Goal: Transaction & Acquisition: Purchase product/service

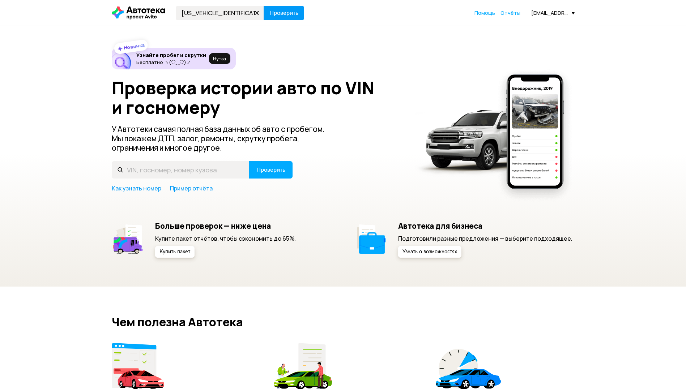
type input "[US_VEHICLE_IDENTIFICATION_NUMBER]"
click at [282, 13] on span "Проверить" at bounding box center [283, 13] width 29 height 6
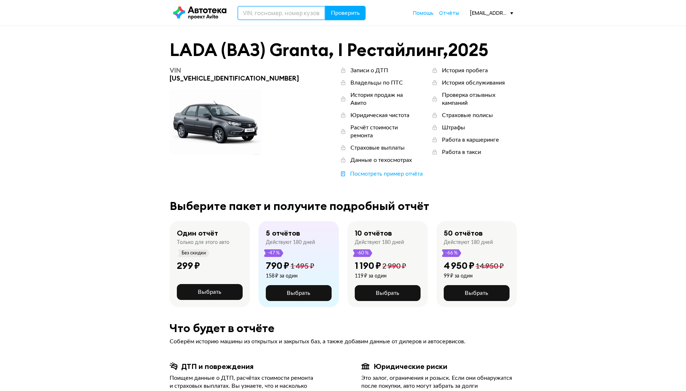
click at [253, 14] on input "text" at bounding box center [281, 13] width 88 height 14
paste input "[US_VEHICLE_IDENTIFICATION_NUMBER]"
type input "[US_VEHICLE_IDENTIFICATION_NUMBER]"
click at [339, 14] on span "Проверить" at bounding box center [345, 13] width 29 height 6
click at [343, 12] on span "Проверить" at bounding box center [345, 13] width 29 height 6
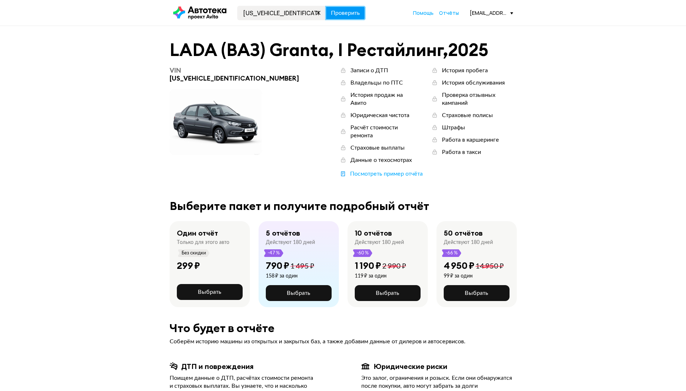
click at [352, 17] on button "Проверить" at bounding box center [345, 13] width 40 height 14
click at [454, 10] on span "Отчёты" at bounding box center [449, 12] width 20 height 7
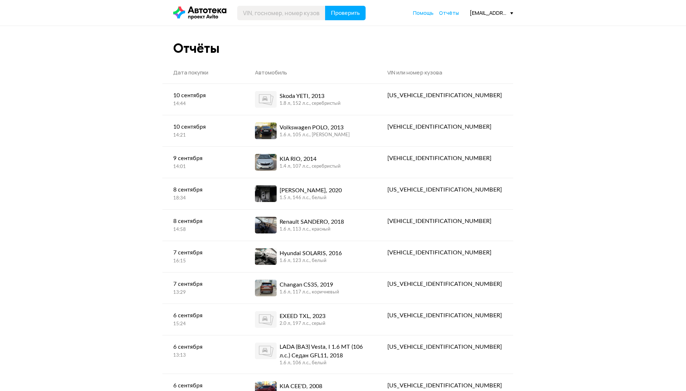
click at [436, 13] on div "Помощь Отчёты" at bounding box center [436, 12] width 46 height 7
click at [452, 12] on span "Отчёты" at bounding box center [449, 12] width 20 height 7
paste input "[US_VEHICLE_IDENTIFICATION_NUMBER]"
type input "[US_VEHICLE_IDENTIFICATION_NUMBER]"
click at [210, 11] on icon at bounding box center [199, 13] width 53 height 13
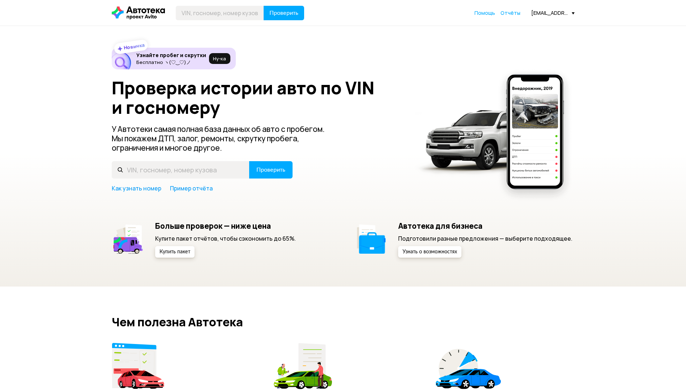
click at [144, 16] on icon at bounding box center [138, 13] width 53 height 13
click at [188, 249] on span "Купить пакет" at bounding box center [174, 251] width 31 height 5
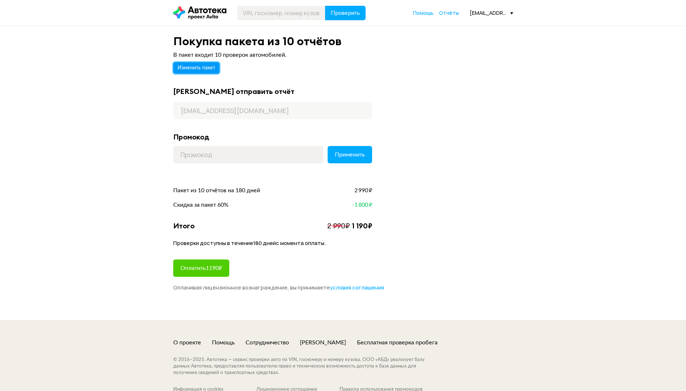
click at [195, 69] on span "Изменить пакет" at bounding box center [196, 67] width 38 height 5
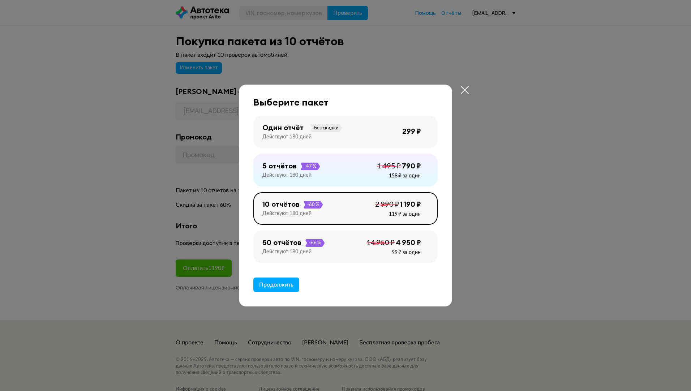
click at [336, 243] on div "50 отчётов -66 % Действуют 180 дней 4 950 ₽ 14 950 ₽ 99 ₽ за один" at bounding box center [345, 247] width 184 height 33
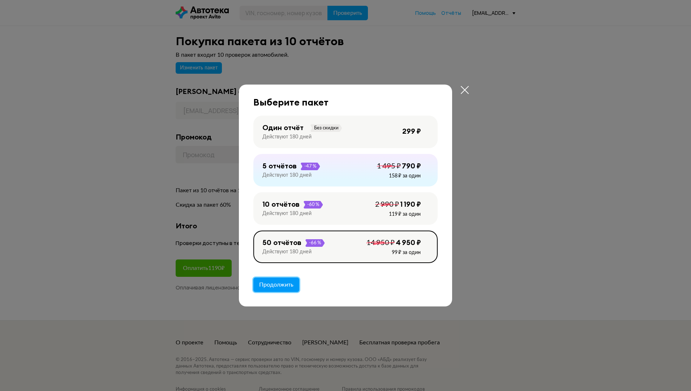
click at [278, 282] on span "Продолжить" at bounding box center [276, 285] width 34 height 6
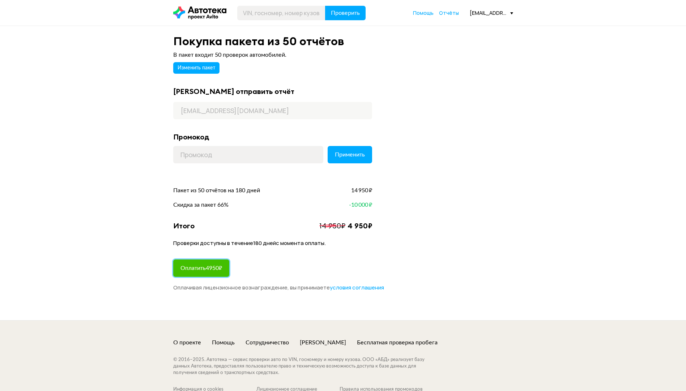
click at [213, 267] on span "Оплатить 4950 ₽" at bounding box center [201, 268] width 42 height 6
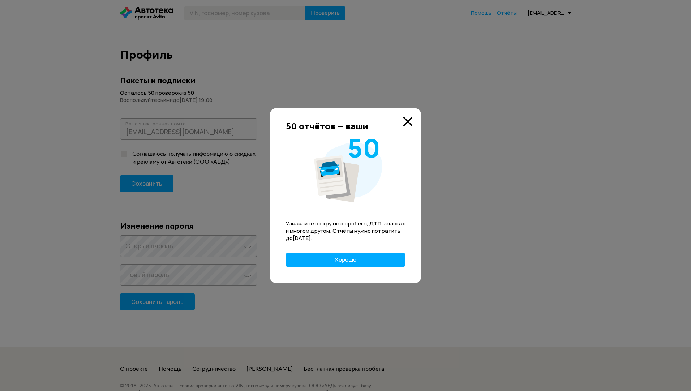
drag, startPoint x: 634, startPoint y: 198, endPoint x: 620, endPoint y: 197, distance: 14.2
click at [622, 197] on div at bounding box center [345, 195] width 691 height 391
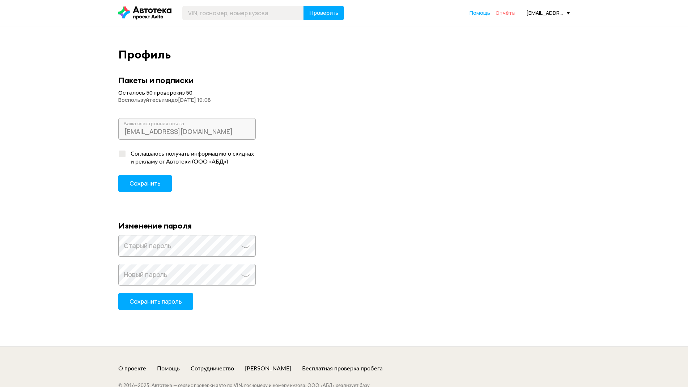
click at [508, 12] on span "Отчёты" at bounding box center [505, 12] width 20 height 7
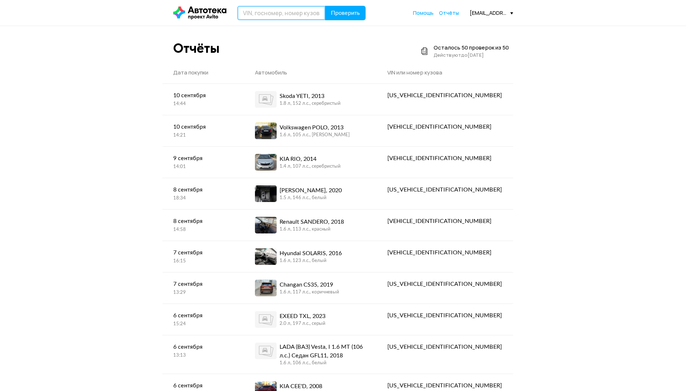
click at [277, 9] on input "text" at bounding box center [281, 13] width 88 height 14
paste input "[US_VEHICLE_IDENTIFICATION_NUMBER]"
type input "[US_VEHICLE_IDENTIFICATION_NUMBER]"
click at [347, 8] on button "Проверить" at bounding box center [345, 13] width 40 height 14
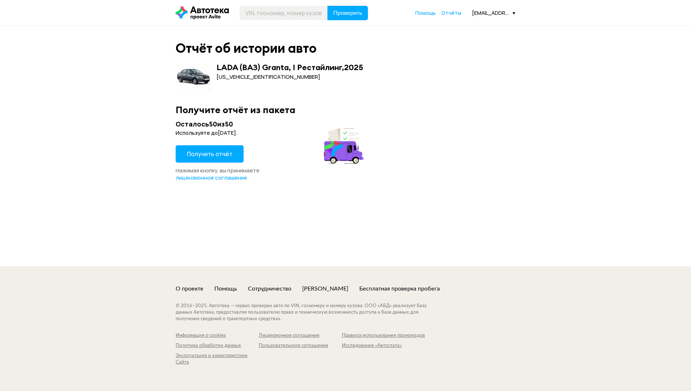
click at [219, 155] on span "Получить отчёт" at bounding box center [210, 154] width 46 height 8
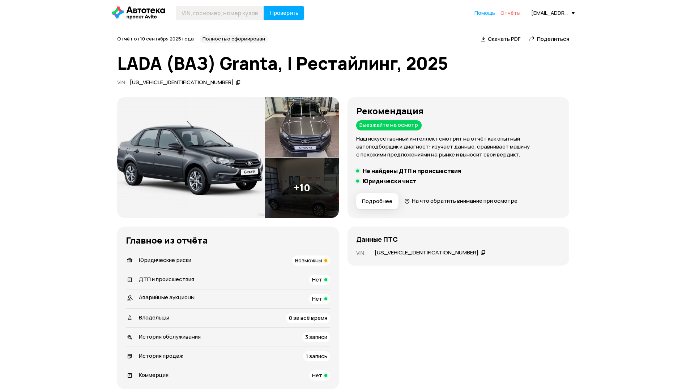
click at [515, 12] on span "Отчёты" at bounding box center [510, 12] width 20 height 7
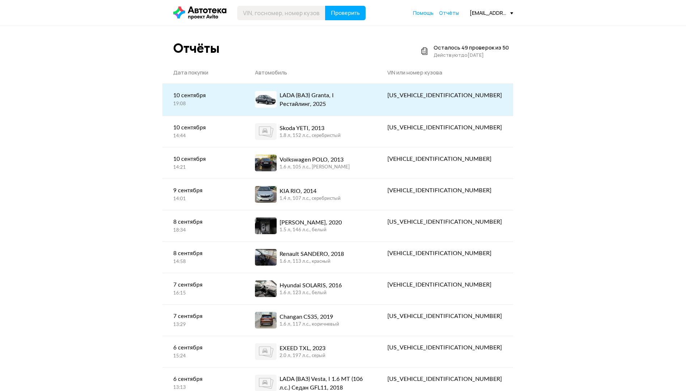
click at [377, 104] on link "LADA (ВАЗ) Granta, I Рестайлинг, 2025" at bounding box center [310, 100] width 133 height 32
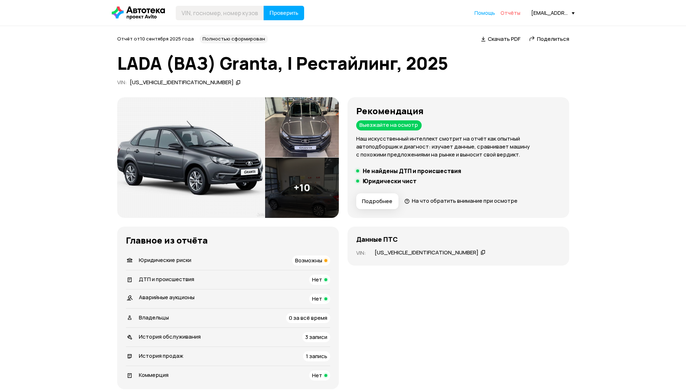
click at [517, 10] on span "Отчёты" at bounding box center [510, 12] width 20 height 7
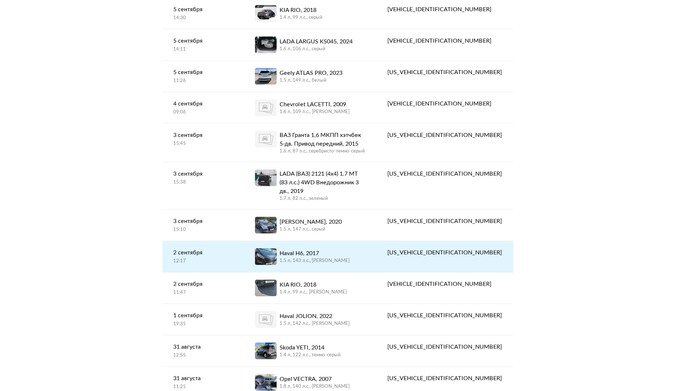
scroll to position [578, 0]
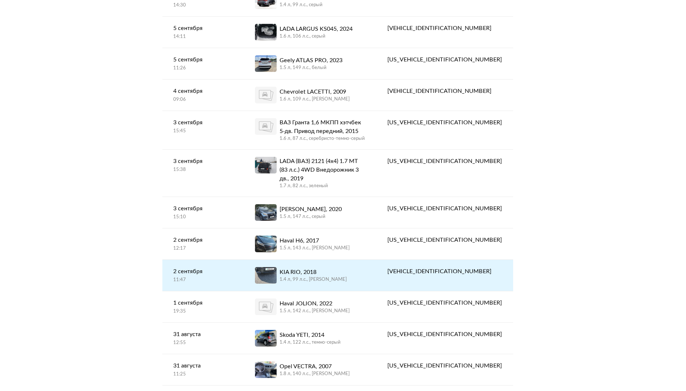
click at [377, 260] on link "KIA RIO, 2018 1.4 л, 99 л.c., черный" at bounding box center [310, 275] width 133 height 31
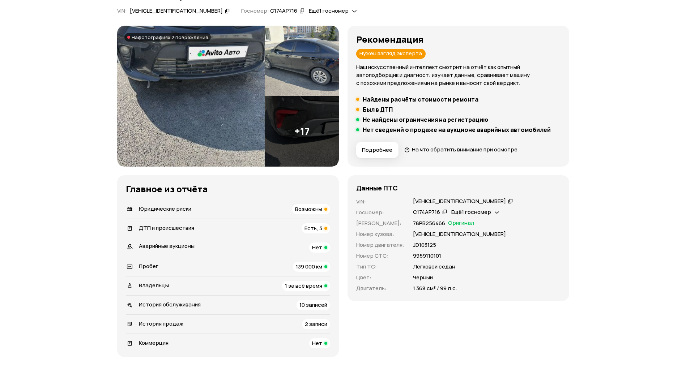
scroll to position [72, 0]
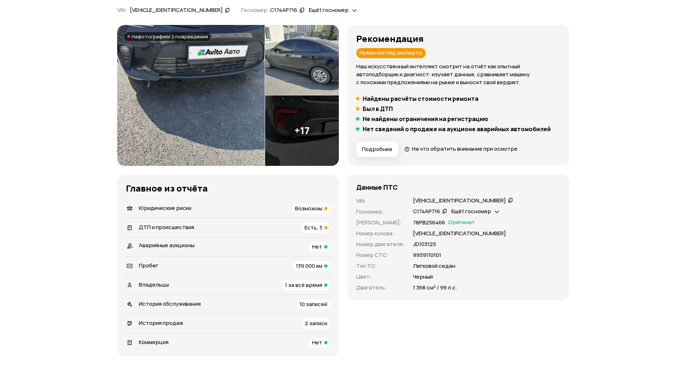
click at [216, 228] on div "ДТП и происшествия Есть, 3" at bounding box center [228, 228] width 204 height 10
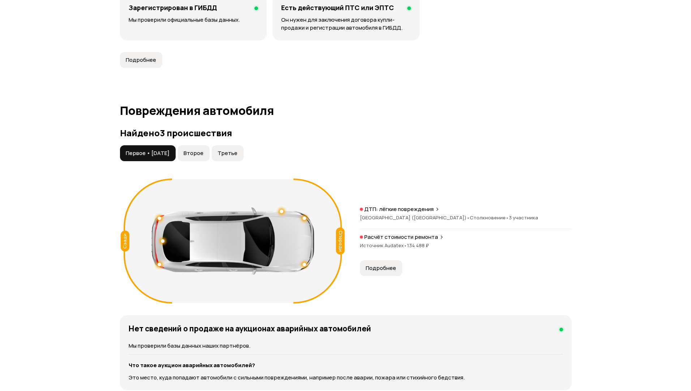
scroll to position [749, 0]
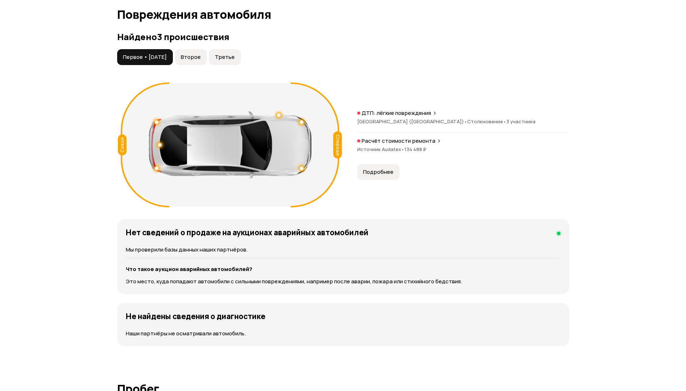
drag, startPoint x: 295, startPoint y: 135, endPoint x: 247, endPoint y: 180, distance: 66.2
click at [247, 182] on div "Спереди Сзади" at bounding box center [230, 145] width 218 height 124
click at [394, 164] on button "Подробнее" at bounding box center [378, 172] width 42 height 16
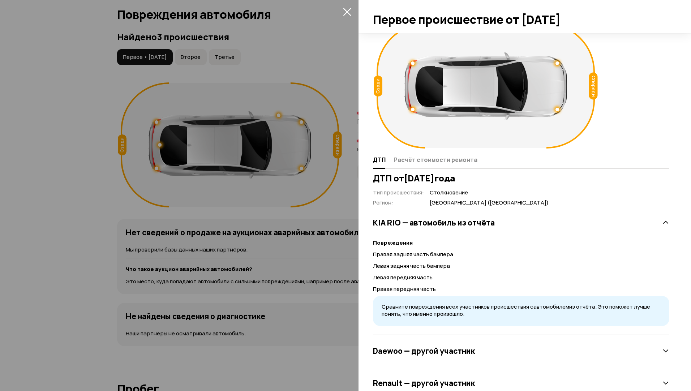
scroll to position [0, 0]
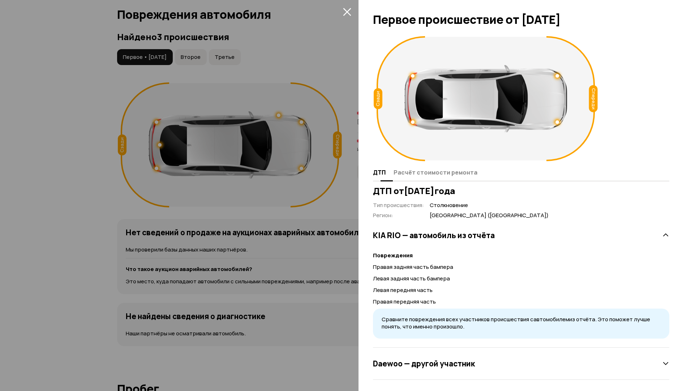
click at [434, 173] on span "Расчёт стоимости ремонта" at bounding box center [436, 172] width 84 height 7
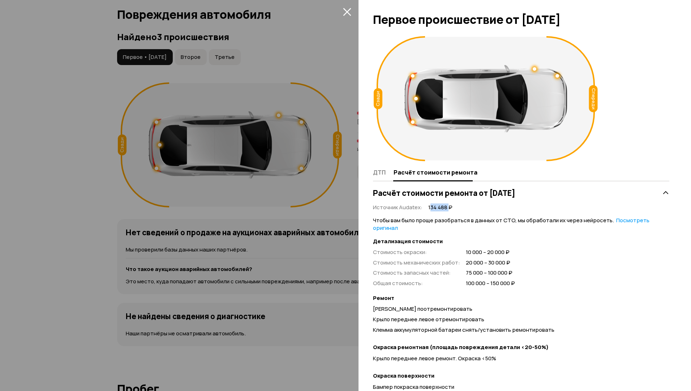
drag, startPoint x: 429, startPoint y: 208, endPoint x: 448, endPoint y: 210, distance: 18.9
click at [448, 210] on span "134 488 ₽" at bounding box center [440, 208] width 24 height 8
click at [592, 276] on div "Стоимость окраски : 10 000 – 20 000 ₽ Стоимость механических работ : 20 000 – 3…" at bounding box center [521, 268] width 296 height 39
click at [349, 11] on icon "закрыть" at bounding box center [347, 12] width 8 height 8
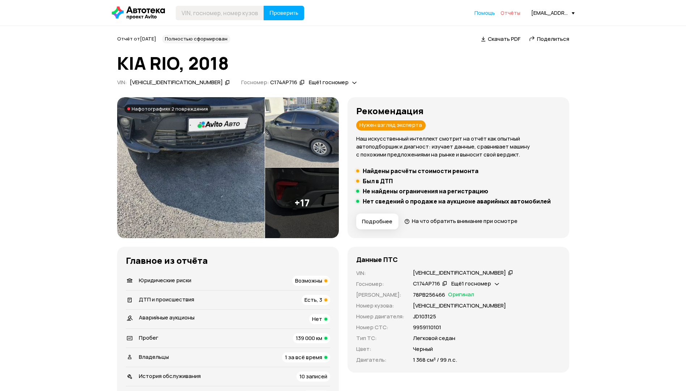
click at [513, 13] on span "Отчёты" at bounding box center [510, 12] width 20 height 7
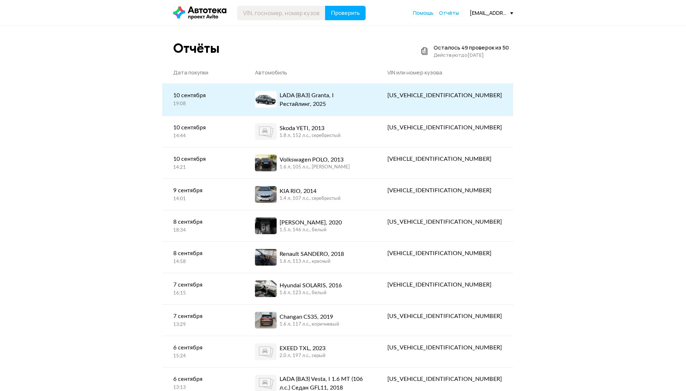
click at [377, 107] on link "LADA (ВАЗ) Granta, I Рестайлинг, 2025" at bounding box center [310, 100] width 133 height 32
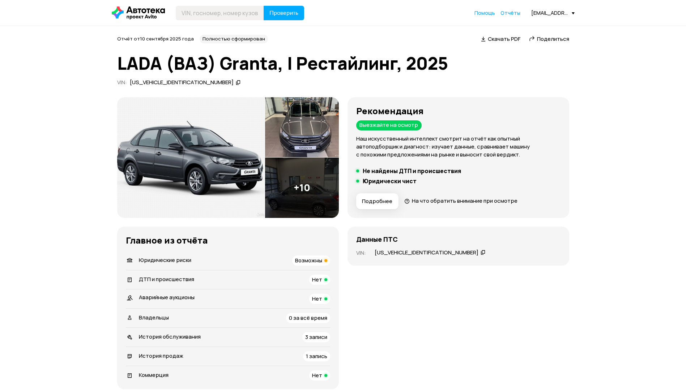
click at [442, 203] on span "На что обратить внимание при осмотре" at bounding box center [465, 201] width 106 height 8
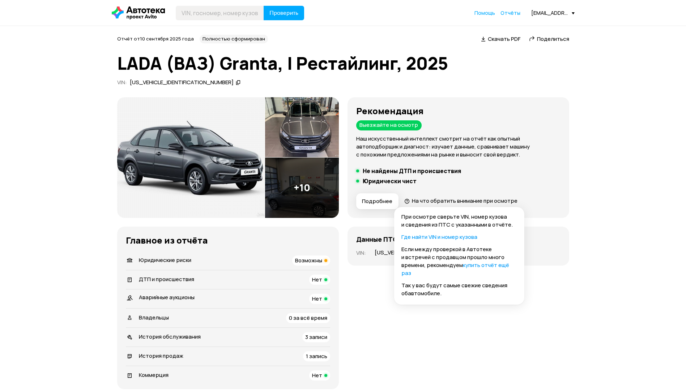
click at [522, 183] on li "Юридически чист" at bounding box center [458, 180] width 204 height 7
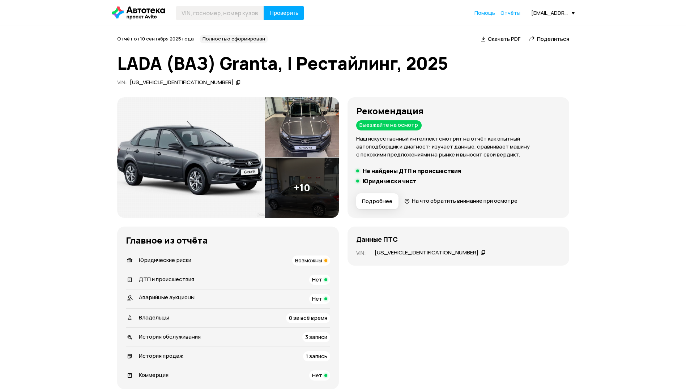
click at [289, 119] on img at bounding box center [302, 127] width 74 height 60
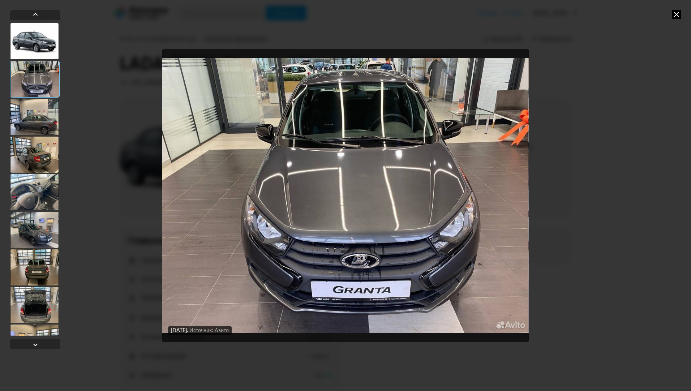
click at [677, 13] on icon at bounding box center [676, 14] width 9 height 9
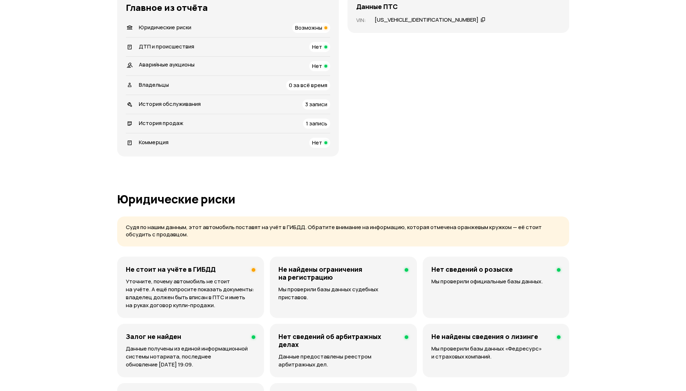
scroll to position [181, 0]
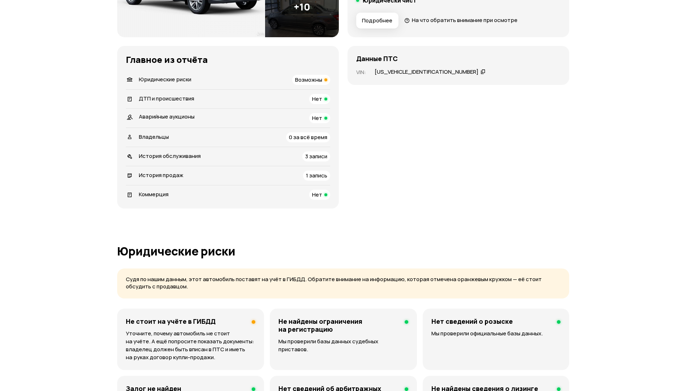
click at [319, 175] on span "1 запись" at bounding box center [316, 176] width 21 height 8
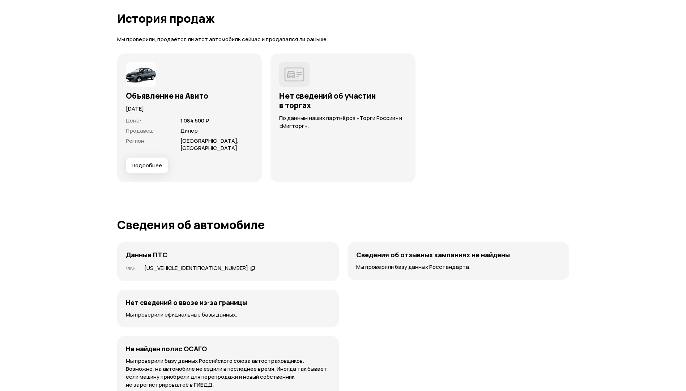
scroll to position [1577, 0]
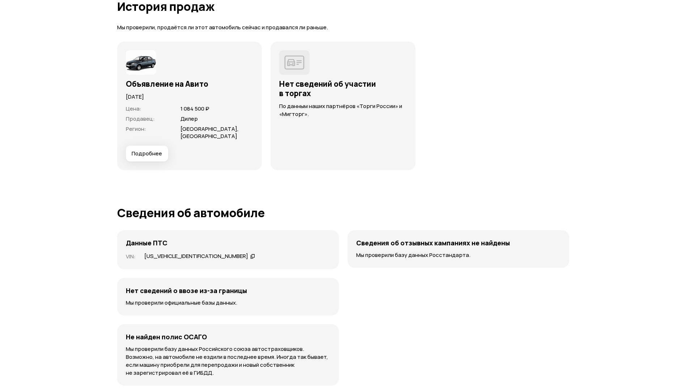
click at [158, 150] on span "Подробнее" at bounding box center [147, 153] width 30 height 7
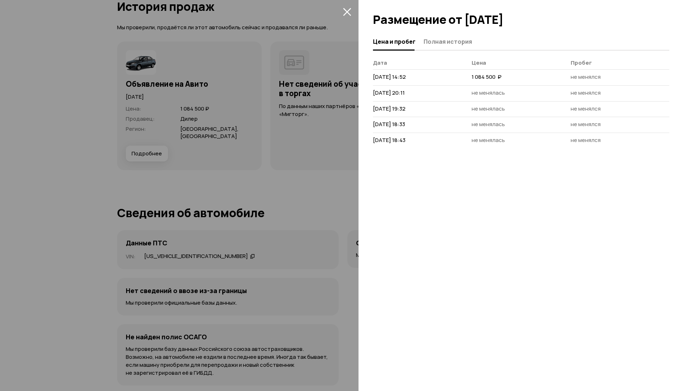
click at [449, 182] on div "Цена и пробег Полная история Дата Цена Пробег 7 мая 2025 г. 14:52 1 084 500  ₽ …" at bounding box center [525, 212] width 333 height 358
click at [349, 11] on icon "закрыть" at bounding box center [347, 12] width 8 height 8
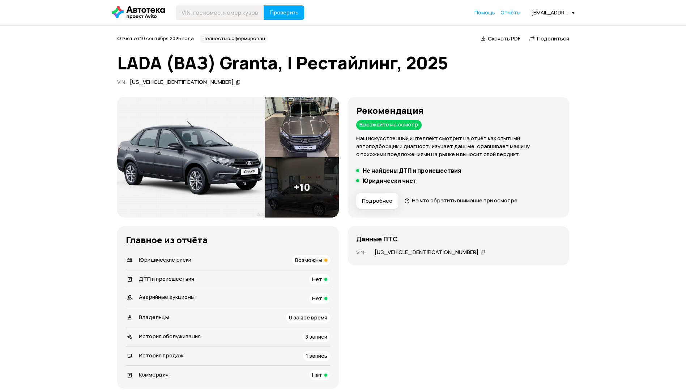
scroll to position [0, 0]
click at [196, 9] on input "text" at bounding box center [220, 13] width 88 height 14
paste input "[US_VEHICLE_IDENTIFICATION_NUMBER]"
type input "[US_VEHICLE_IDENTIFICATION_NUMBER]"
click at [286, 12] on span "Проверить" at bounding box center [283, 13] width 29 height 6
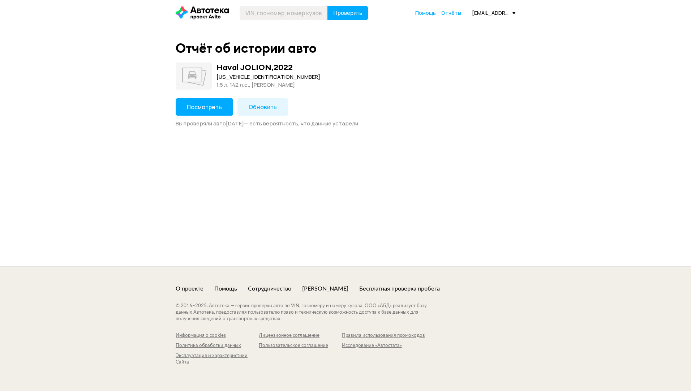
click at [201, 108] on span "Посмотреть" at bounding box center [204, 107] width 35 height 8
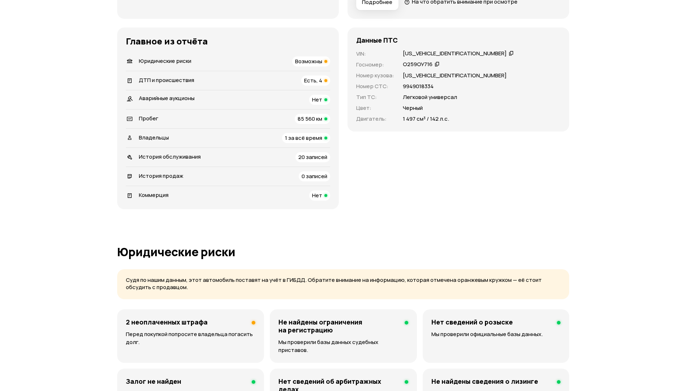
scroll to position [217, 0]
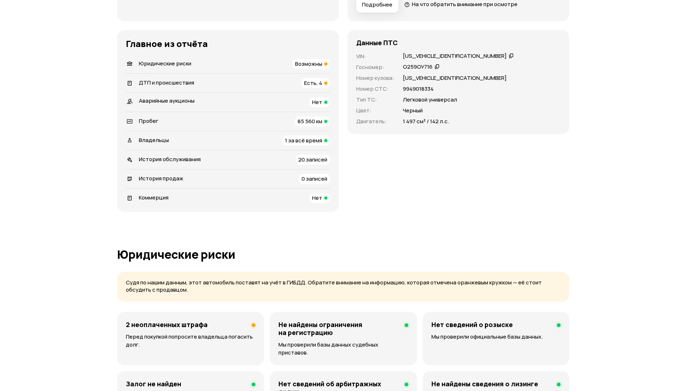
click at [313, 59] on div "Возможны" at bounding box center [311, 64] width 38 height 10
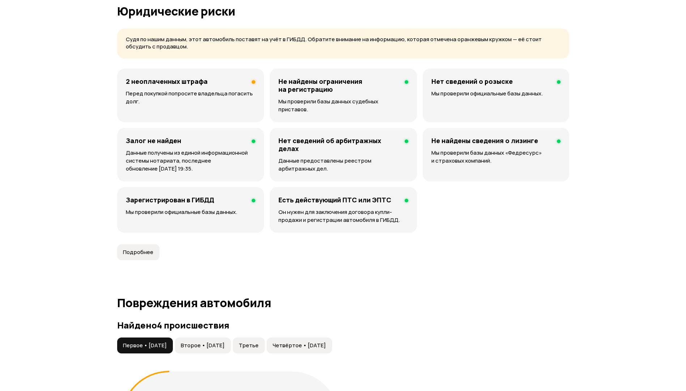
scroll to position [465, 0]
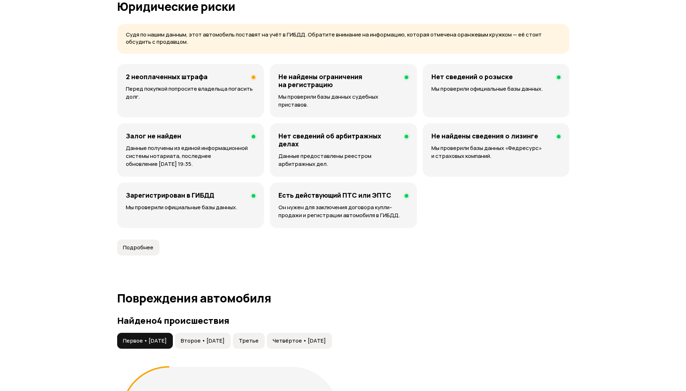
click at [222, 91] on p "Перед покупкой попросите владельца погасить долг." at bounding box center [190, 93] width 129 height 16
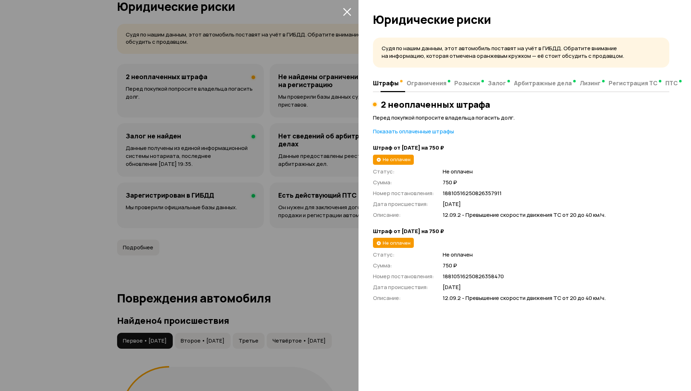
click at [419, 84] on span "Ограничения" at bounding box center [427, 83] width 40 height 7
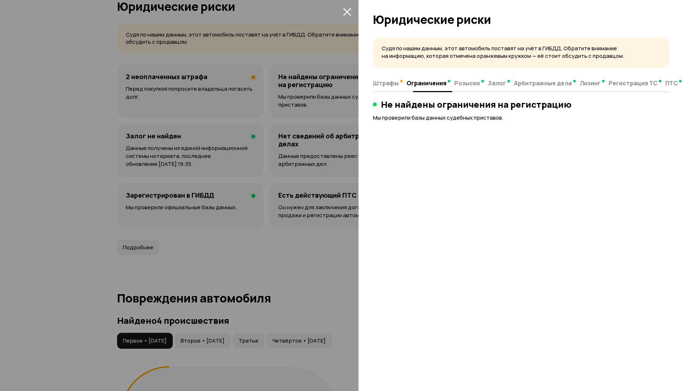
click at [468, 85] on span "Розыски" at bounding box center [467, 83] width 26 height 7
click at [431, 85] on span "Ограничения" at bounding box center [427, 83] width 40 height 7
click at [373, 84] on span "Штрафы" at bounding box center [386, 83] width 26 height 7
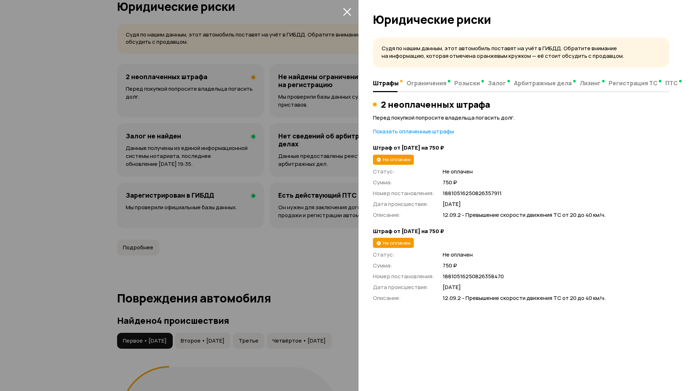
click at [347, 15] on icon "закрыть" at bounding box center [347, 12] width 8 height 8
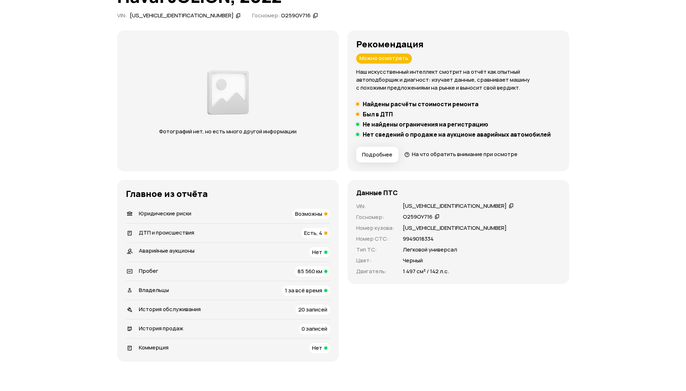
scroll to position [0, 0]
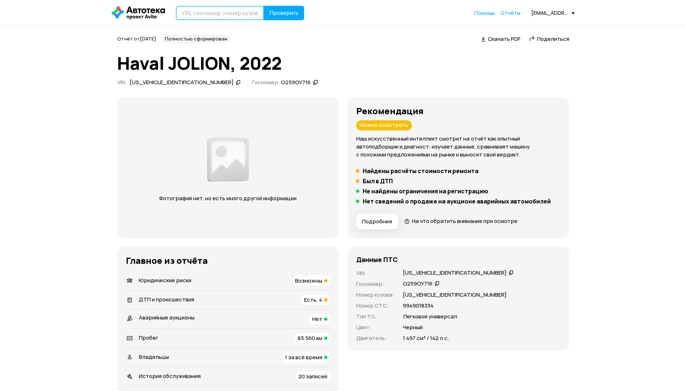
click at [209, 13] on input "text" at bounding box center [220, 13] width 88 height 14
drag, startPoint x: 130, startPoint y: 86, endPoint x: 153, endPoint y: 90, distance: 23.4
click at [153, 90] on div "Отчёт от 1 сентября 2025 года Полностью сформирован   Скачать PDF   Поделиться …" at bounding box center [343, 232] width 452 height 394
drag, startPoint x: 153, startPoint y: 90, endPoint x: 144, endPoint y: 82, distance: 12.6
copy div "[US_VEHICLE_IDENTIFICATION_NUMBER]"
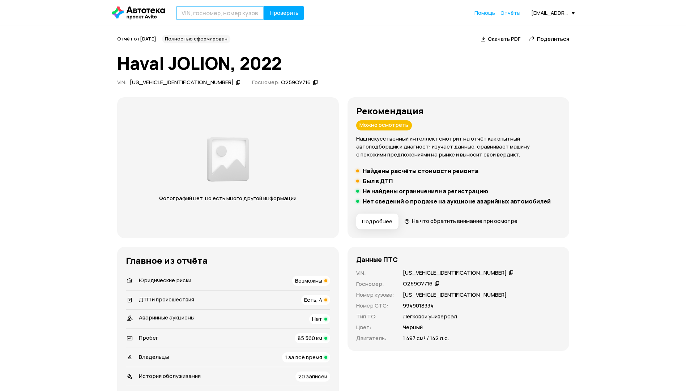
click at [186, 13] on input "text" at bounding box center [220, 13] width 88 height 14
paste input "[US_VEHICLE_IDENTIFICATION_NUMBER]"
type input "[US_VEHICLE_IDENTIFICATION_NUMBER]"
click at [281, 10] on span "Проверить" at bounding box center [283, 13] width 29 height 6
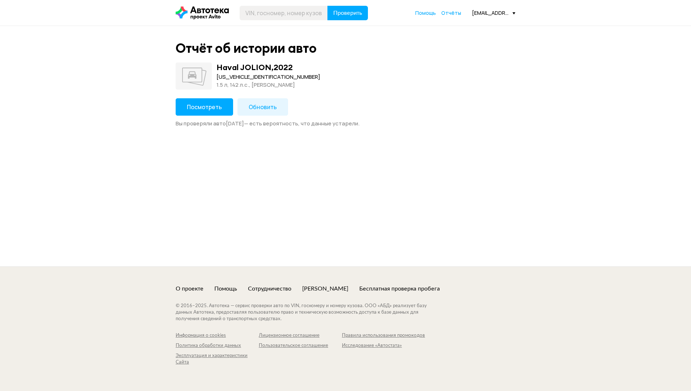
click at [274, 106] on span "Обновить" at bounding box center [263, 107] width 28 height 8
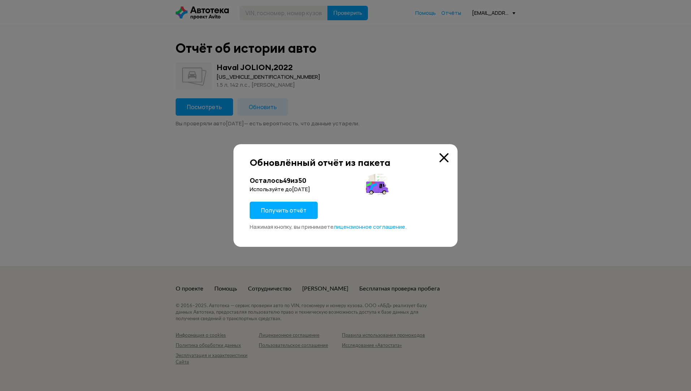
click at [298, 210] on span "Получить отчёт" at bounding box center [284, 210] width 46 height 8
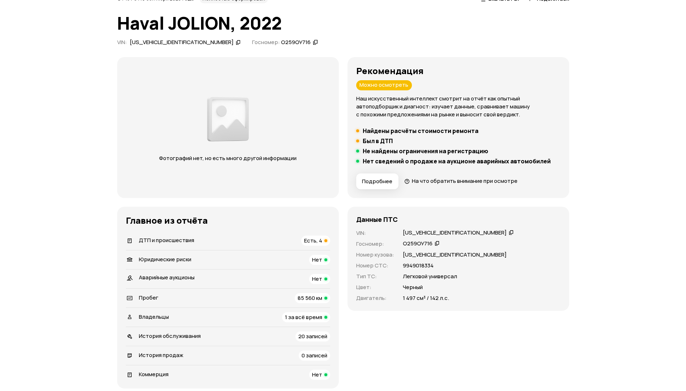
scroll to position [108, 0]
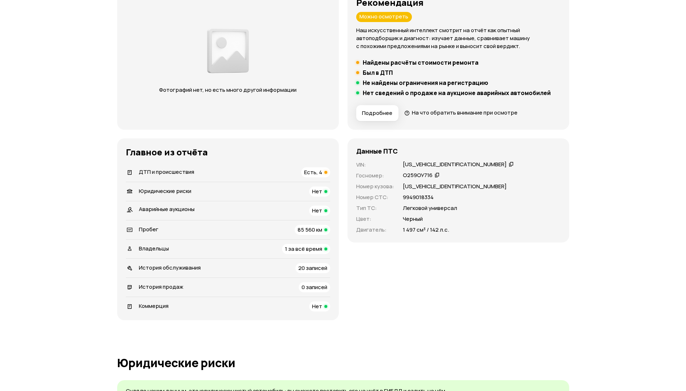
click at [319, 174] on span "Есть, 4" at bounding box center [313, 172] width 18 height 8
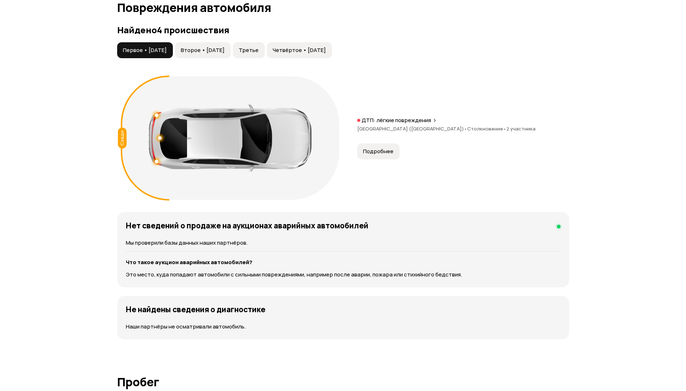
scroll to position [749, 0]
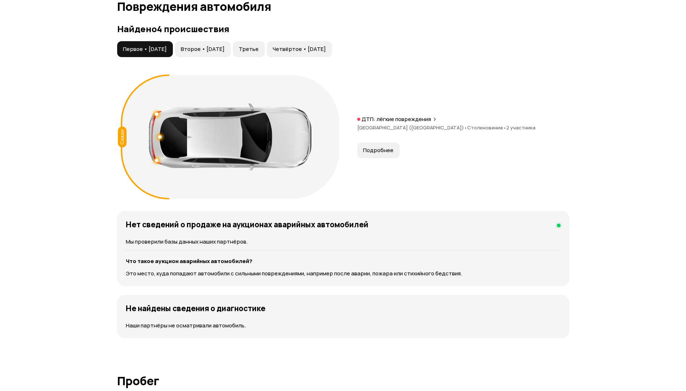
click at [376, 150] on span "Подробнее" at bounding box center [378, 150] width 30 height 7
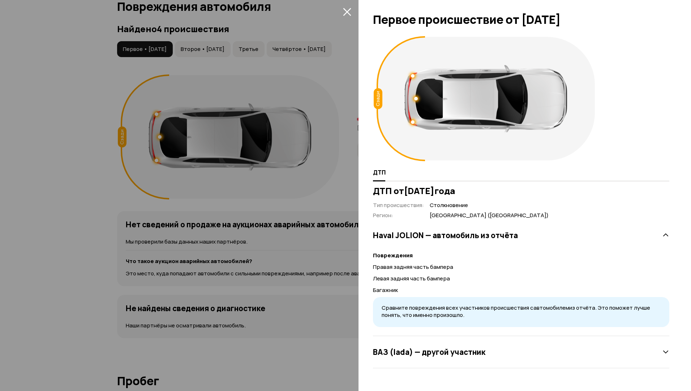
click at [349, 13] on icon "закрыть" at bounding box center [347, 12] width 8 height 8
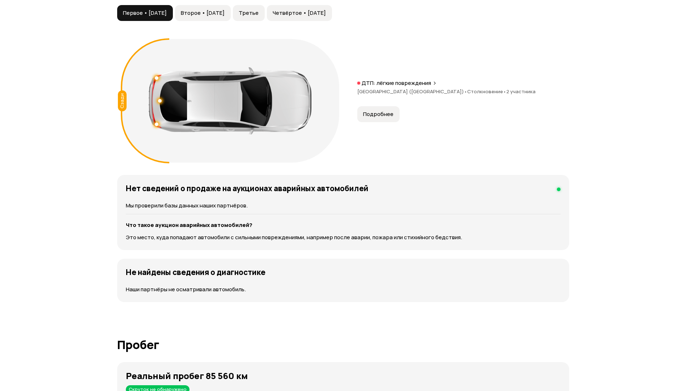
scroll to position [677, 0]
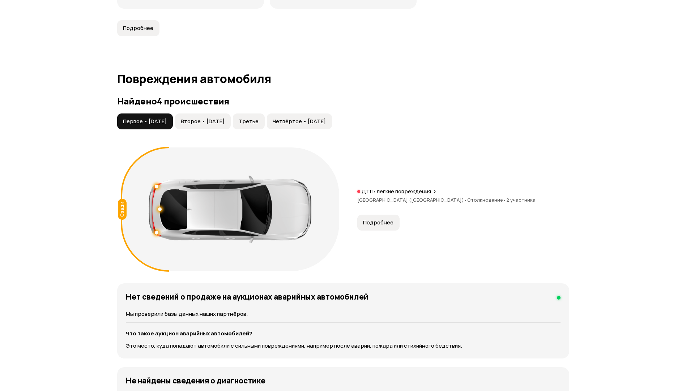
click at [224, 123] on span "Второе • 26 апр 2023" at bounding box center [203, 121] width 44 height 7
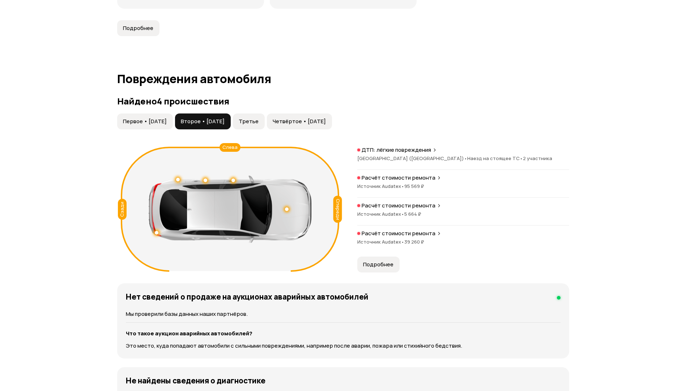
click at [258, 122] on span "Третье" at bounding box center [249, 121] width 20 height 7
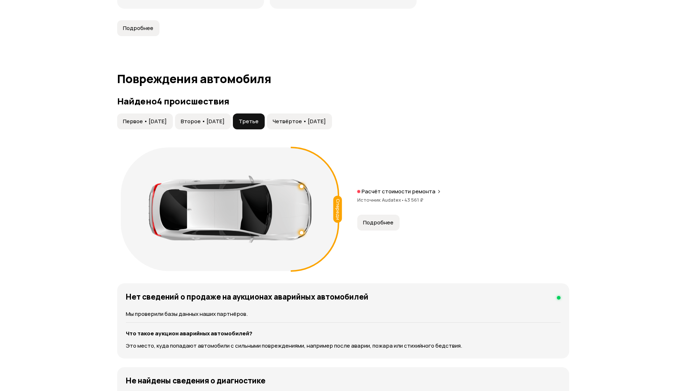
click at [312, 122] on span "Четвёртое • 06 авг 2025" at bounding box center [299, 121] width 53 height 7
click at [258, 121] on span "Третье" at bounding box center [249, 121] width 20 height 7
click at [224, 121] on span "Второе • 26 апр 2023" at bounding box center [203, 121] width 44 height 7
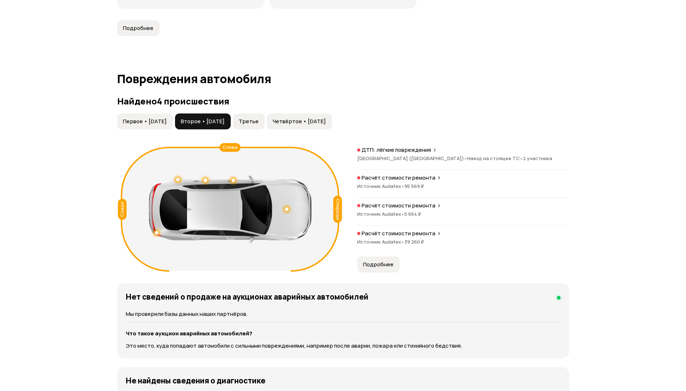
click at [375, 266] on span "Подробнее" at bounding box center [378, 264] width 30 height 7
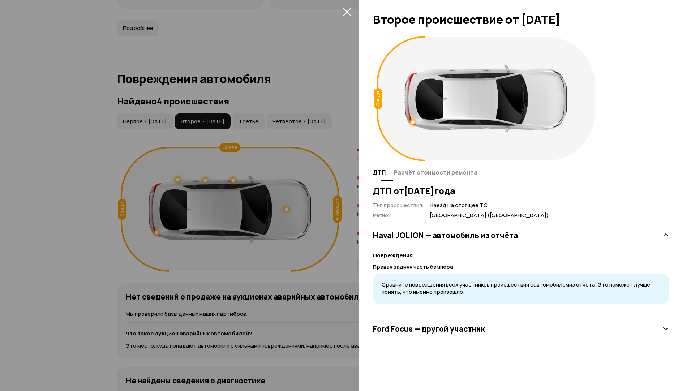
click at [414, 174] on span "Расчёт стоимости ремонта" at bounding box center [436, 172] width 84 height 7
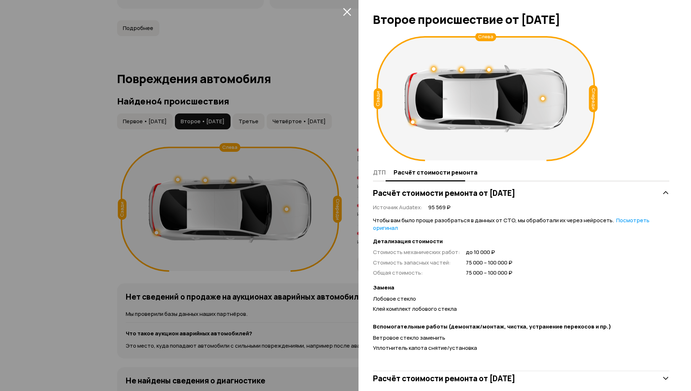
click at [377, 172] on span "ДТП" at bounding box center [379, 172] width 13 height 7
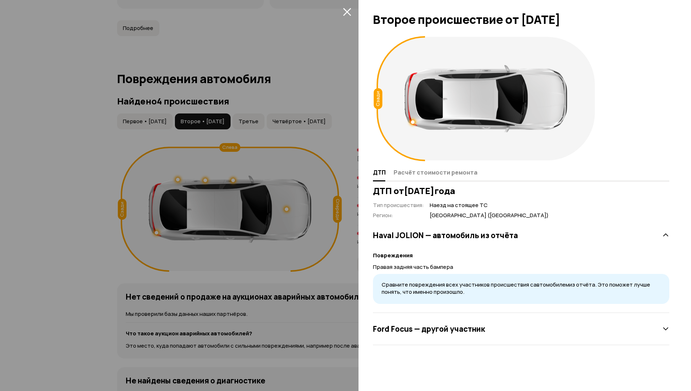
click at [423, 332] on h3 "Ford Focus — другой участник" at bounding box center [429, 328] width 112 height 9
click at [347, 8] on icon "закрыть" at bounding box center [347, 12] width 8 height 8
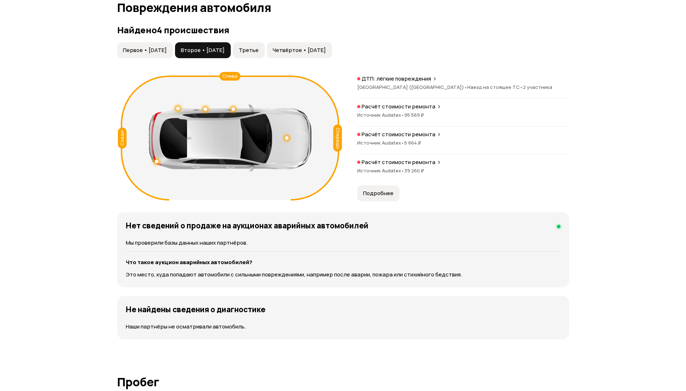
scroll to position [641, 0]
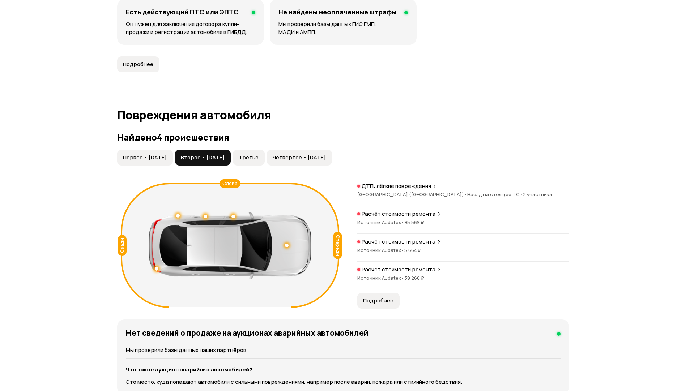
click at [167, 159] on span "Первое • 05 апр 2023" at bounding box center [145, 157] width 44 height 7
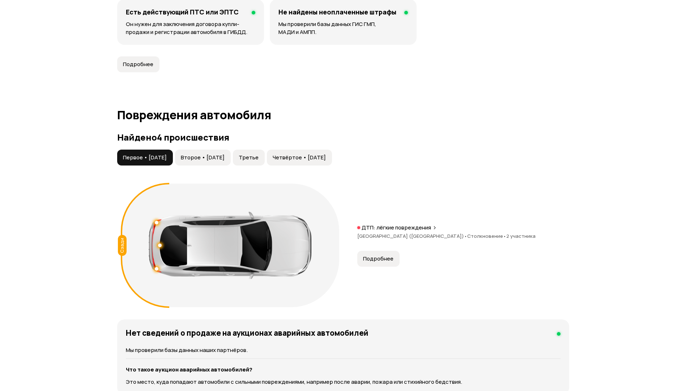
click at [206, 160] on span "Второе • 26 апр 2023" at bounding box center [203, 157] width 44 height 7
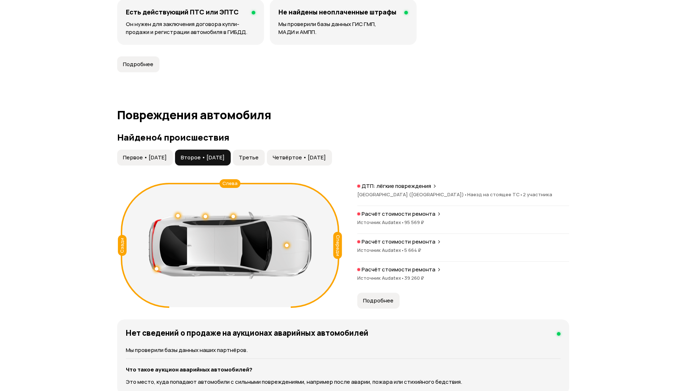
click at [258, 161] on span "Третье" at bounding box center [249, 157] width 20 height 7
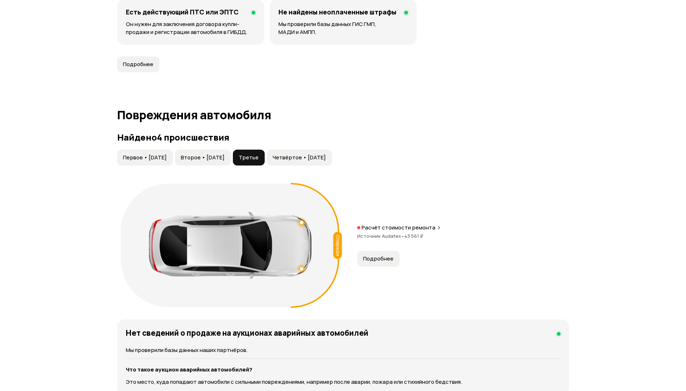
click at [325, 159] on span "Четвёртое • 06 авг 2025" at bounding box center [299, 157] width 53 height 7
click at [258, 158] on span "Третье" at bounding box center [249, 157] width 20 height 7
click at [224, 160] on span "Второе • 26 апр 2023" at bounding box center [203, 157] width 44 height 7
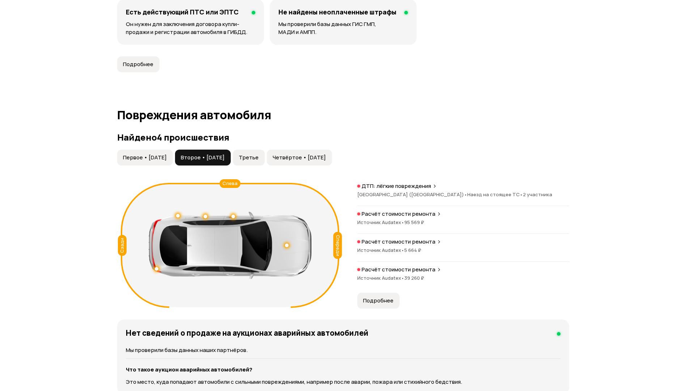
click at [167, 157] on span "Первое • 05 апр 2023" at bounding box center [145, 157] width 44 height 7
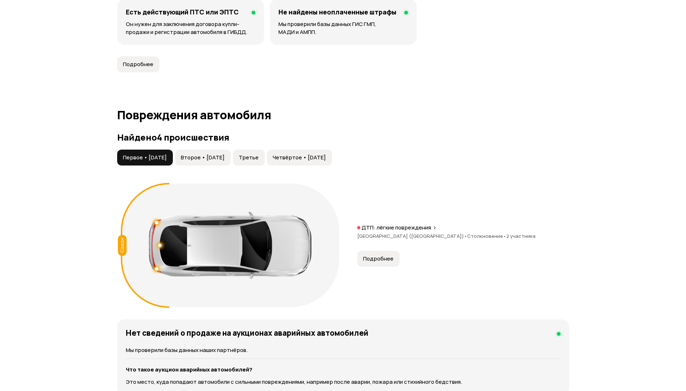
click at [224, 159] on span "Второе • 26 апр 2023" at bounding box center [203, 157] width 44 height 7
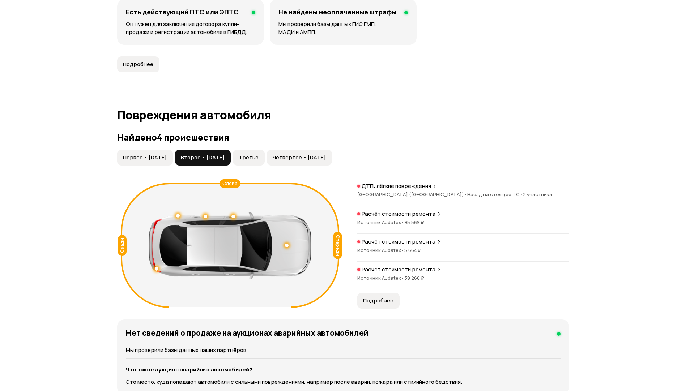
click at [258, 159] on span "Третье" at bounding box center [249, 157] width 20 height 7
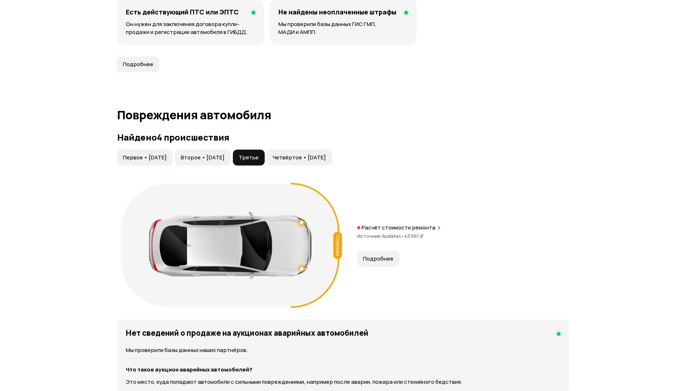
click at [326, 161] on span "Четвёртое • 06 авг 2025" at bounding box center [299, 157] width 53 height 7
click at [258, 157] on span "Третье" at bounding box center [249, 157] width 20 height 7
click at [205, 158] on span "Второе • 26 апр 2023" at bounding box center [203, 157] width 44 height 7
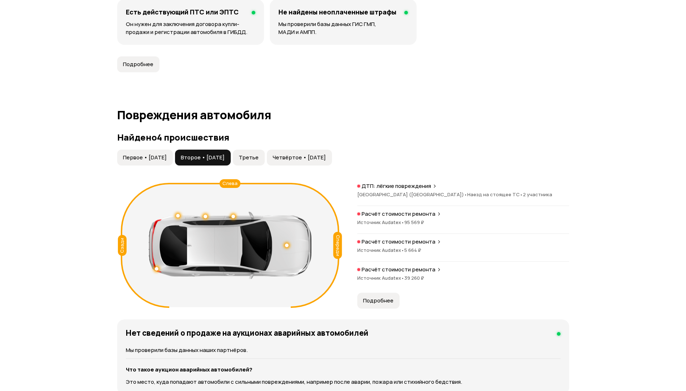
click at [162, 154] on span "Первое • 05 апр 2023" at bounding box center [145, 157] width 44 height 7
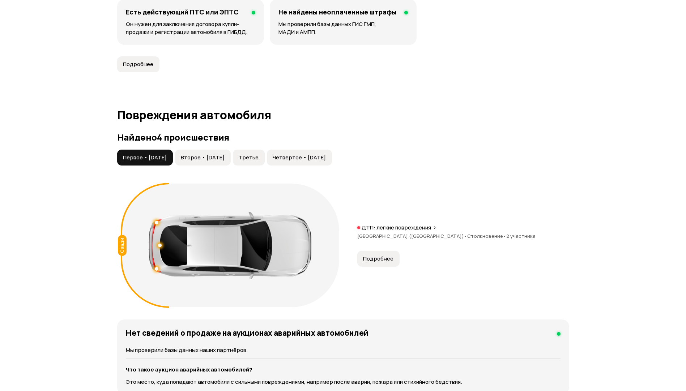
click at [211, 160] on span "Второе • 26 апр 2023" at bounding box center [203, 157] width 44 height 7
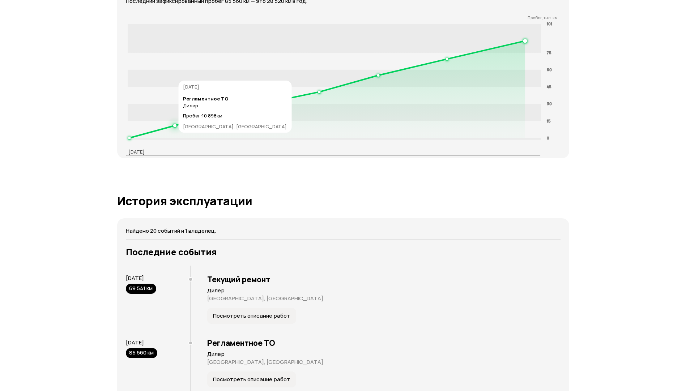
scroll to position [1362, 0]
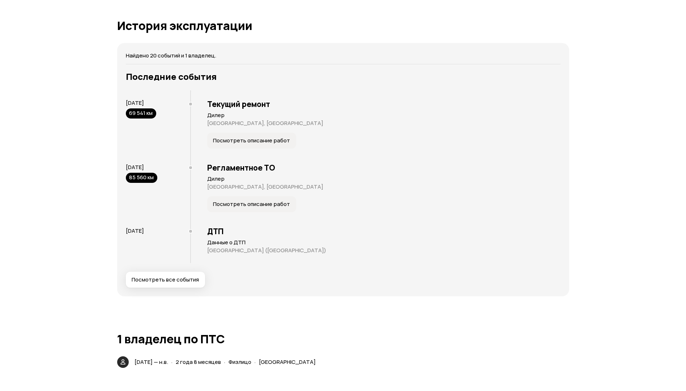
click at [172, 282] on span "Посмотреть все события" at bounding box center [165, 279] width 67 height 7
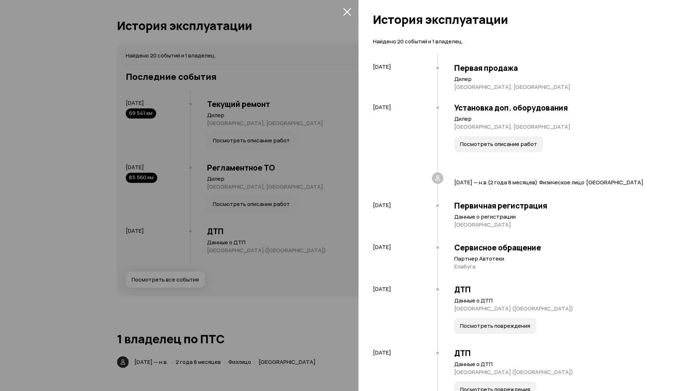
click at [172, 282] on div at bounding box center [345, 195] width 691 height 391
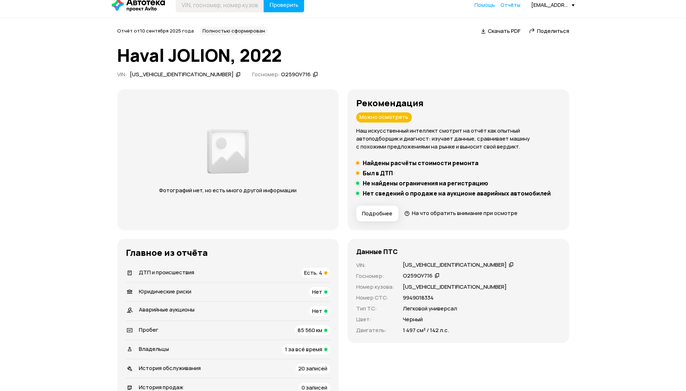
scroll to position [0, 0]
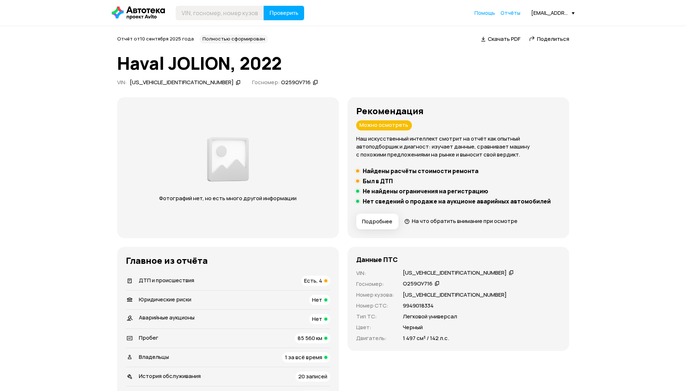
click at [419, 222] on span "На что обратить внимание при осмотре" at bounding box center [465, 221] width 106 height 8
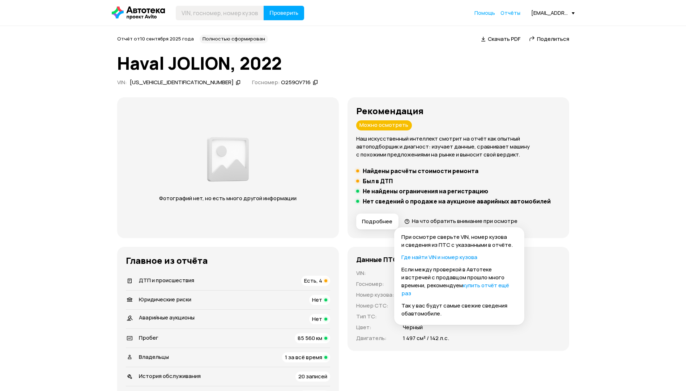
click at [423, 369] on div "Данные ПТС VIN : XZGEE04A1NA828622   Госномер : О259ОУ716   Номер кузова : XZGE…" at bounding box center [458, 338] width 222 height 182
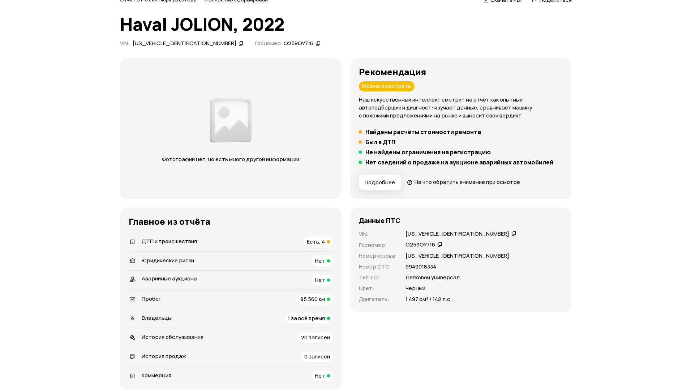
scroll to position [36, 0]
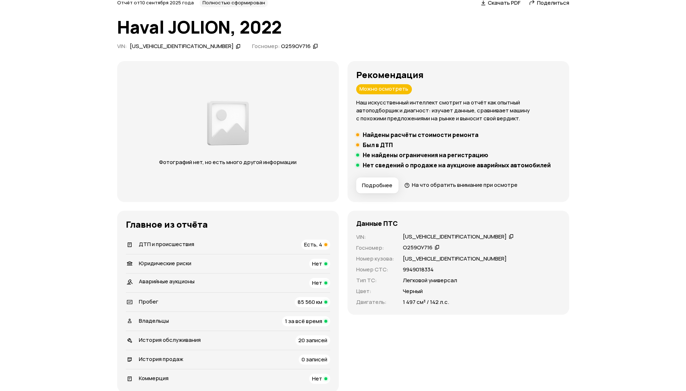
click at [416, 186] on span "На что обратить внимание при осмотре" at bounding box center [465, 185] width 106 height 8
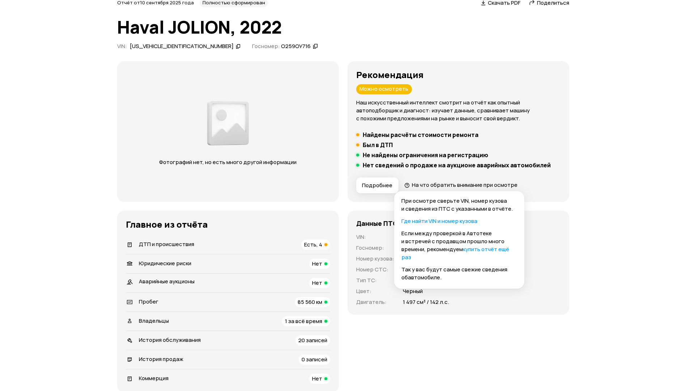
click at [375, 184] on span "Подробнее" at bounding box center [377, 185] width 30 height 7
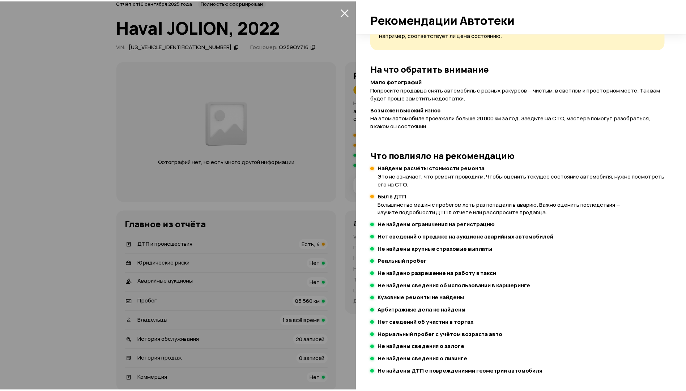
scroll to position [0, 0]
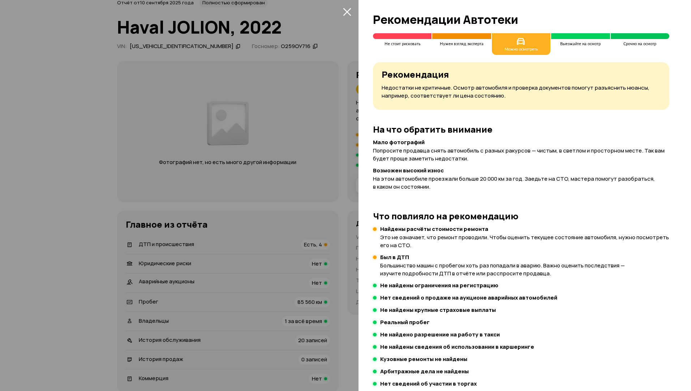
click at [351, 10] on icon "закрыть" at bounding box center [347, 12] width 8 height 8
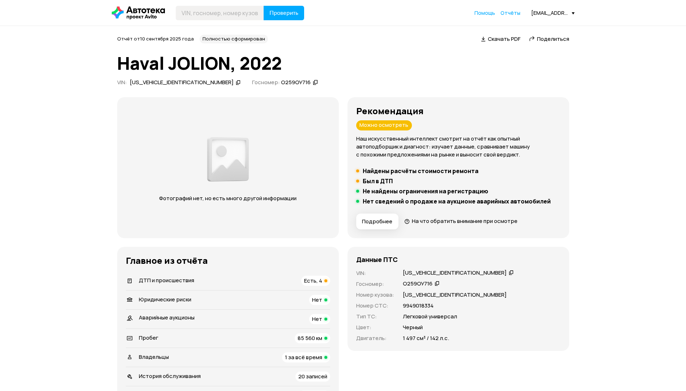
click at [505, 39] on span "Скачать PDF" at bounding box center [504, 39] width 33 height 8
click at [507, 38] on span "Скачать PDF" at bounding box center [504, 39] width 33 height 8
